Goal: Information Seeking & Learning: Learn about a topic

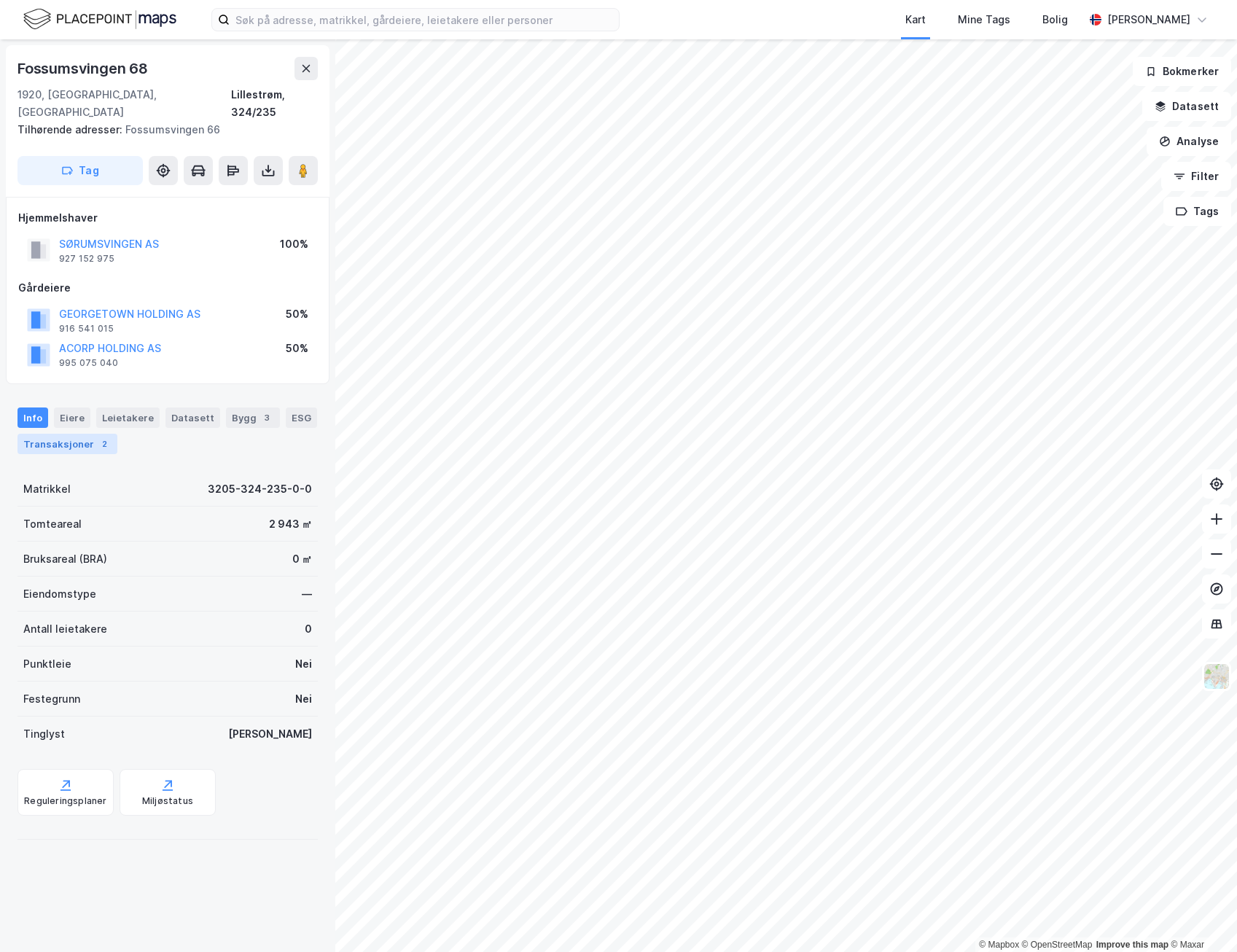
click at [62, 433] on div "Transaksjoner 2" at bounding box center [68, 444] width 100 height 20
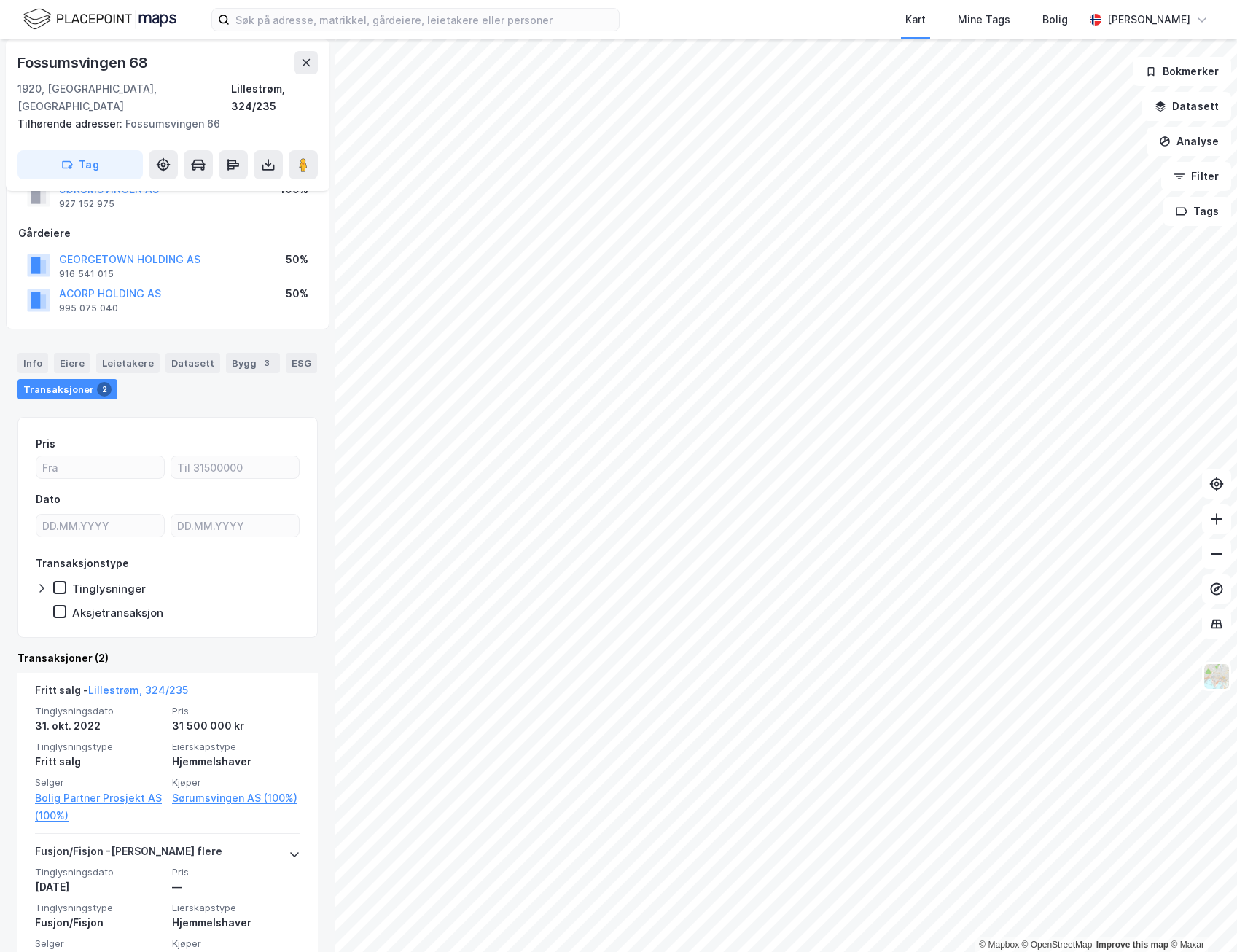
scroll to position [96, 0]
